Goal: Task Accomplishment & Management: Use online tool/utility

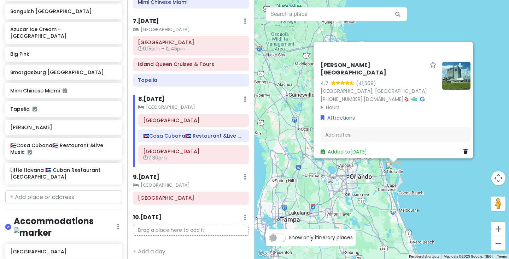
scroll to position [570, 0]
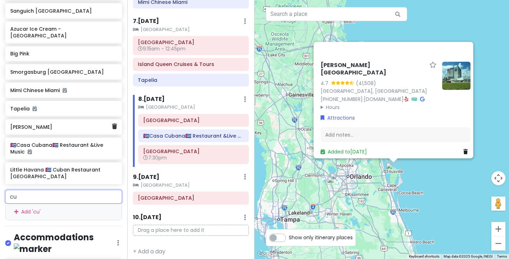
type input "c"
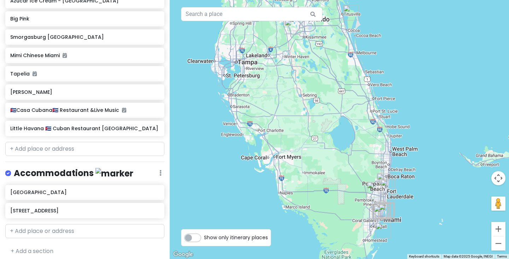
scroll to position [586, 0]
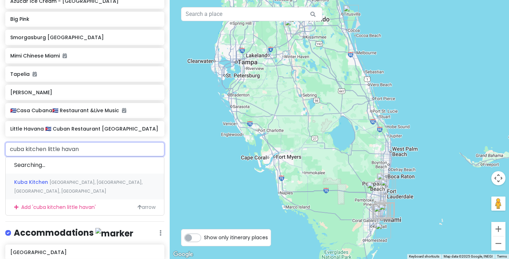
type input "[GEOGRAPHIC_DATA] kitchen [GEOGRAPHIC_DATA]"
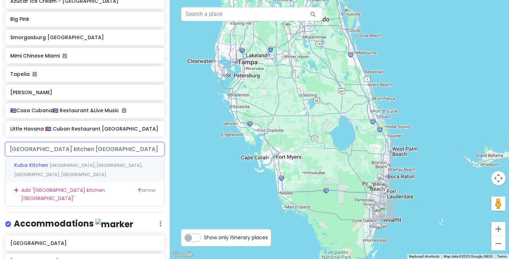
click at [71, 162] on span "[GEOGRAPHIC_DATA], [GEOGRAPHIC_DATA], [GEOGRAPHIC_DATA], [GEOGRAPHIC_DATA]" at bounding box center [78, 169] width 128 height 15
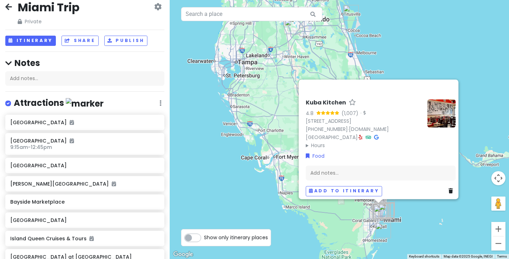
scroll to position [7, 0]
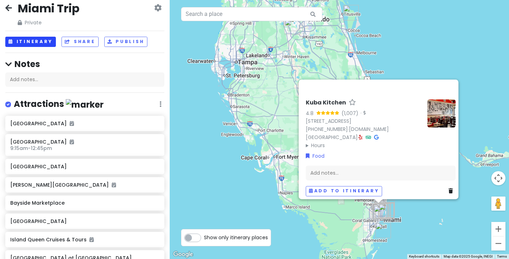
click at [36, 42] on button "Itinerary" at bounding box center [30, 42] width 51 height 10
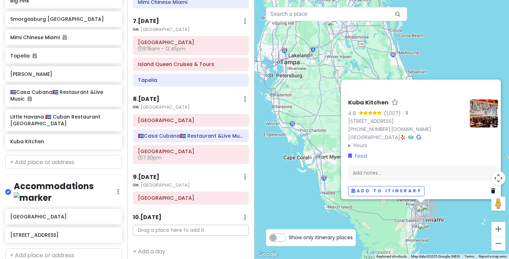
scroll to position [623, 0]
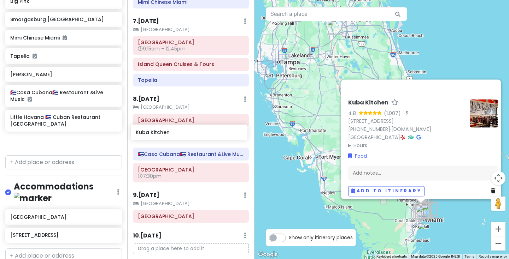
drag, startPoint x: 61, startPoint y: 127, endPoint x: 186, endPoint y: 135, distance: 125.7
click at [188, 135] on div "Miami Trip Private Change Dates Make a Copy Delete Trip Give Feedback 💡 Support…" at bounding box center [254, 129] width 509 height 259
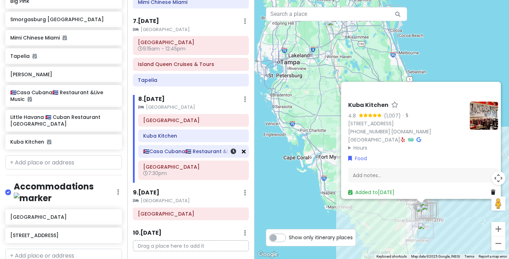
click at [243, 149] on icon at bounding box center [244, 152] width 4 height 6
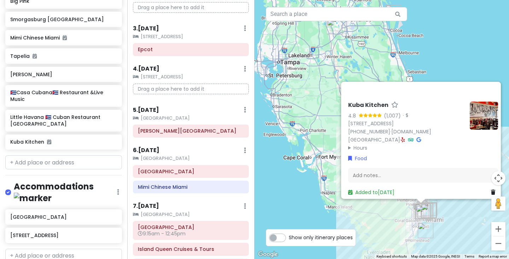
scroll to position [92, 0]
